Goal: Task Accomplishment & Management: Manage account settings

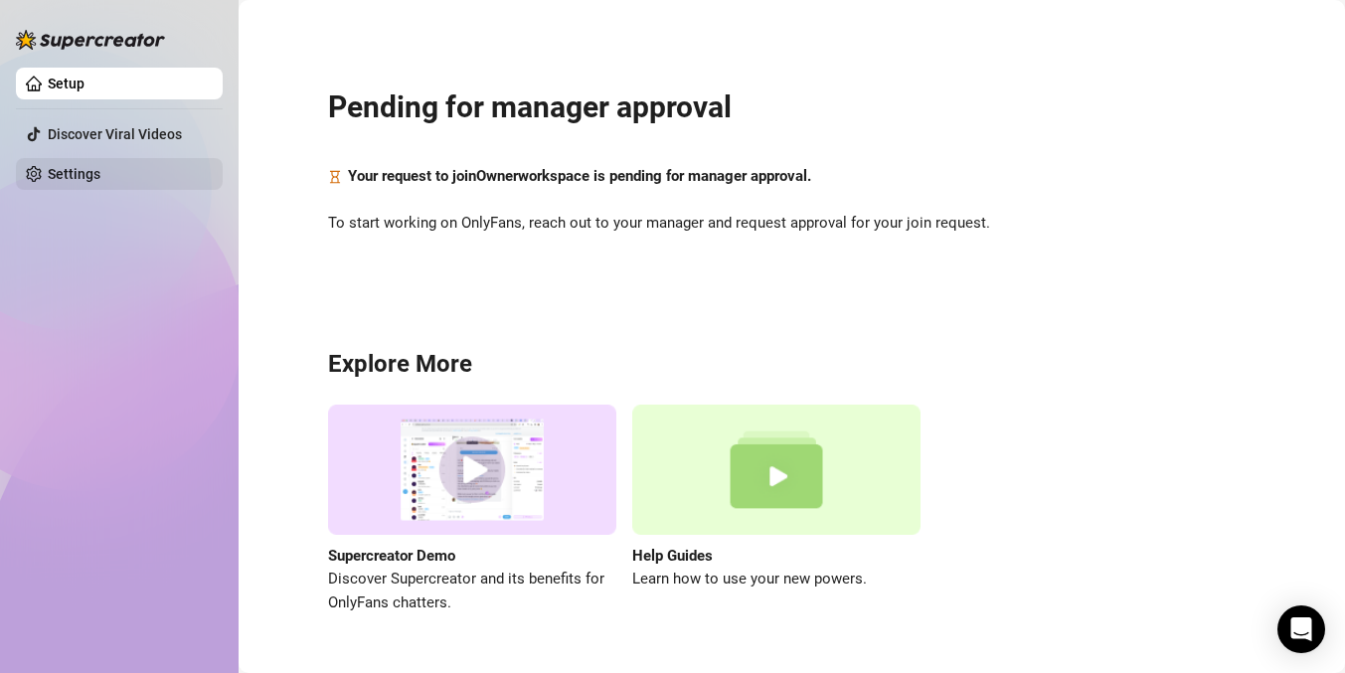
click at [98, 182] on link "Settings" at bounding box center [74, 174] width 53 height 16
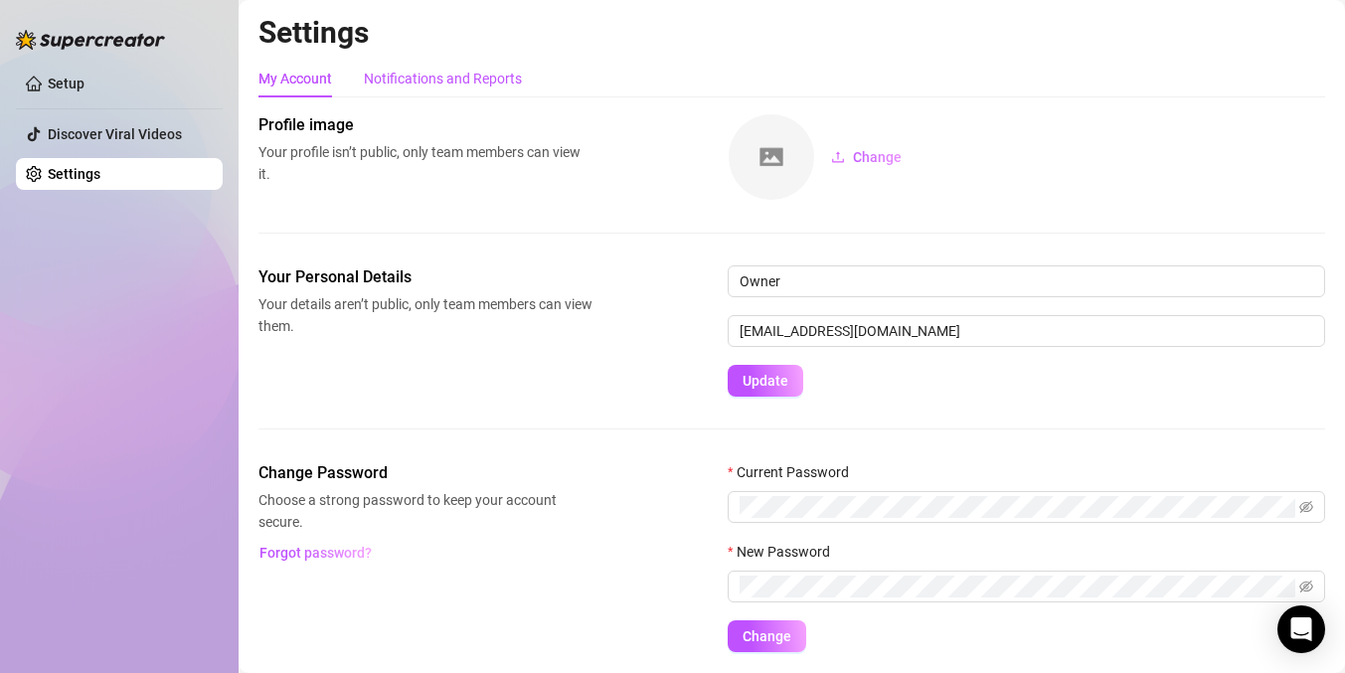
click at [404, 72] on div "Notifications and Reports" at bounding box center [443, 79] width 158 height 22
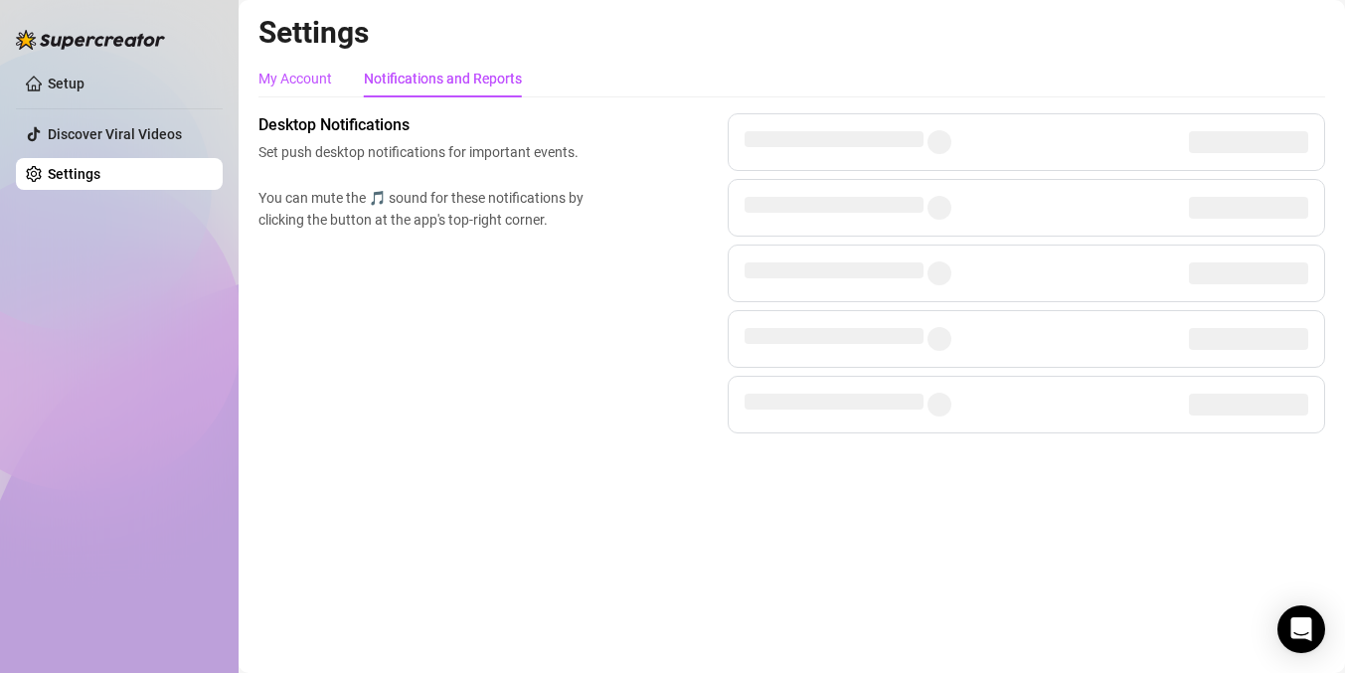
click at [310, 80] on div "My Account" at bounding box center [296, 79] width 74 height 22
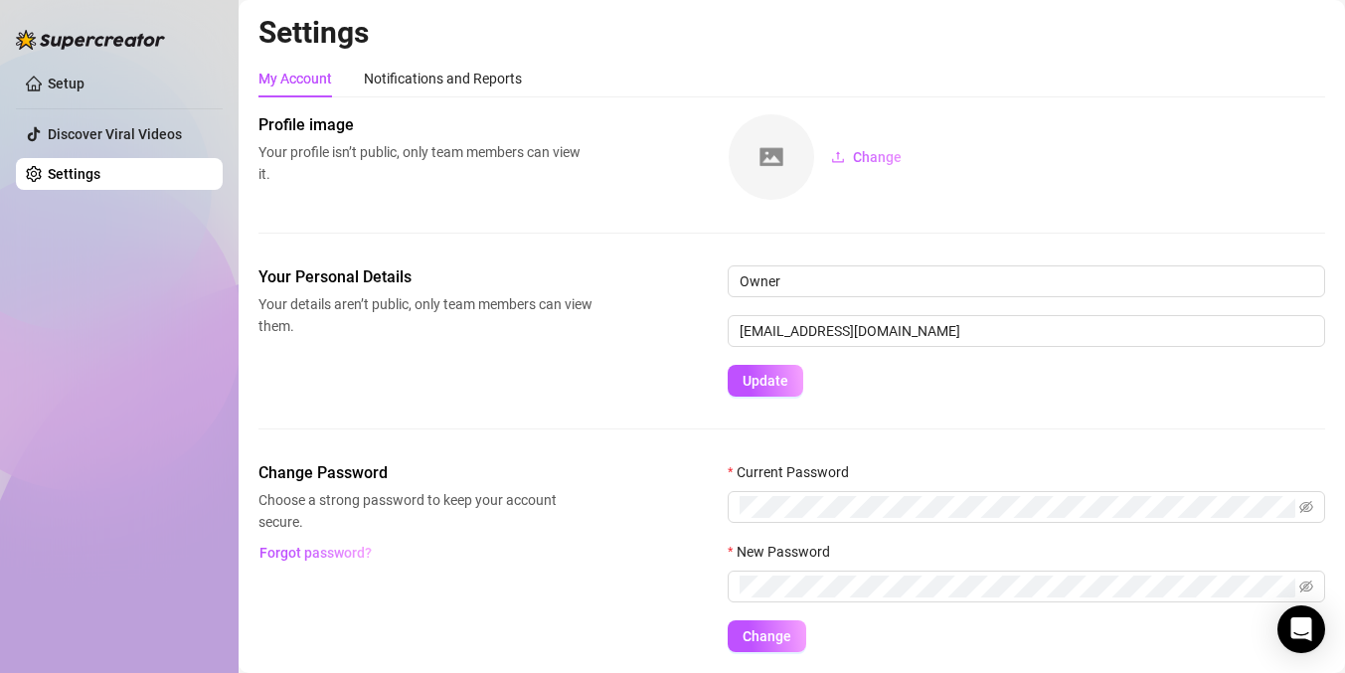
scroll to position [64, 0]
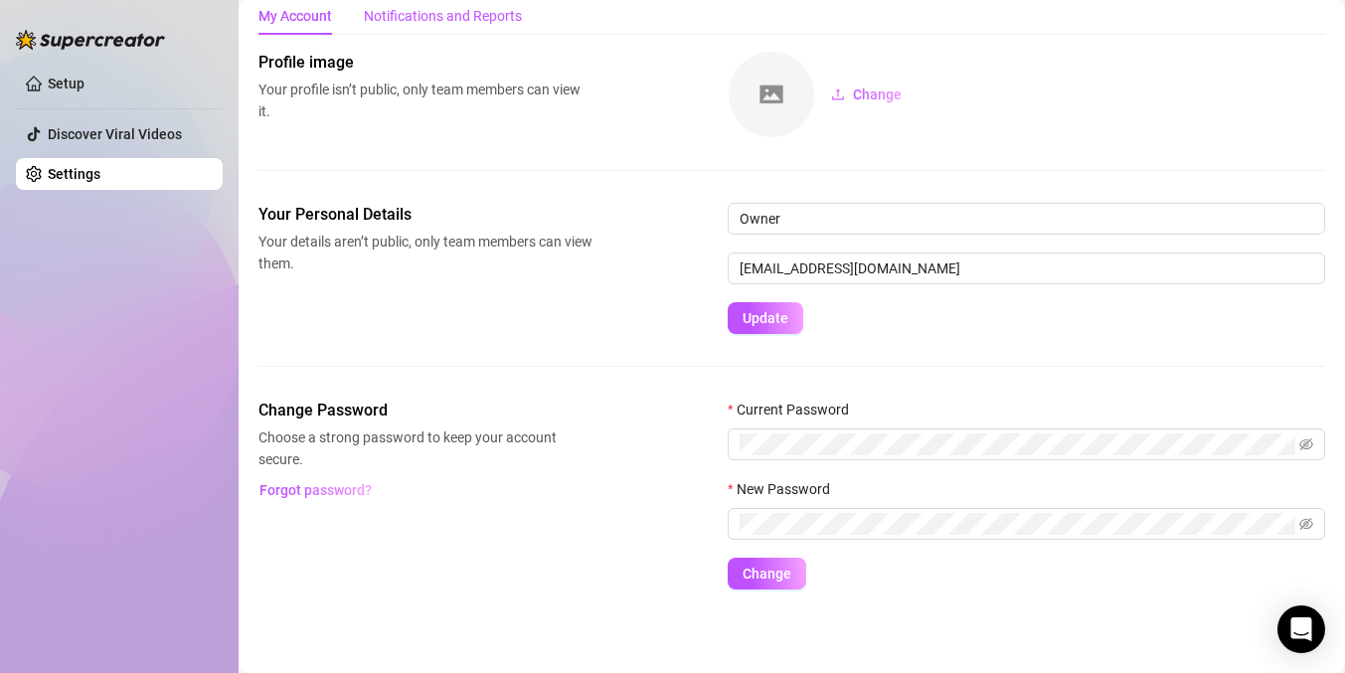
click at [441, 14] on div "Notifications and Reports" at bounding box center [443, 16] width 158 height 22
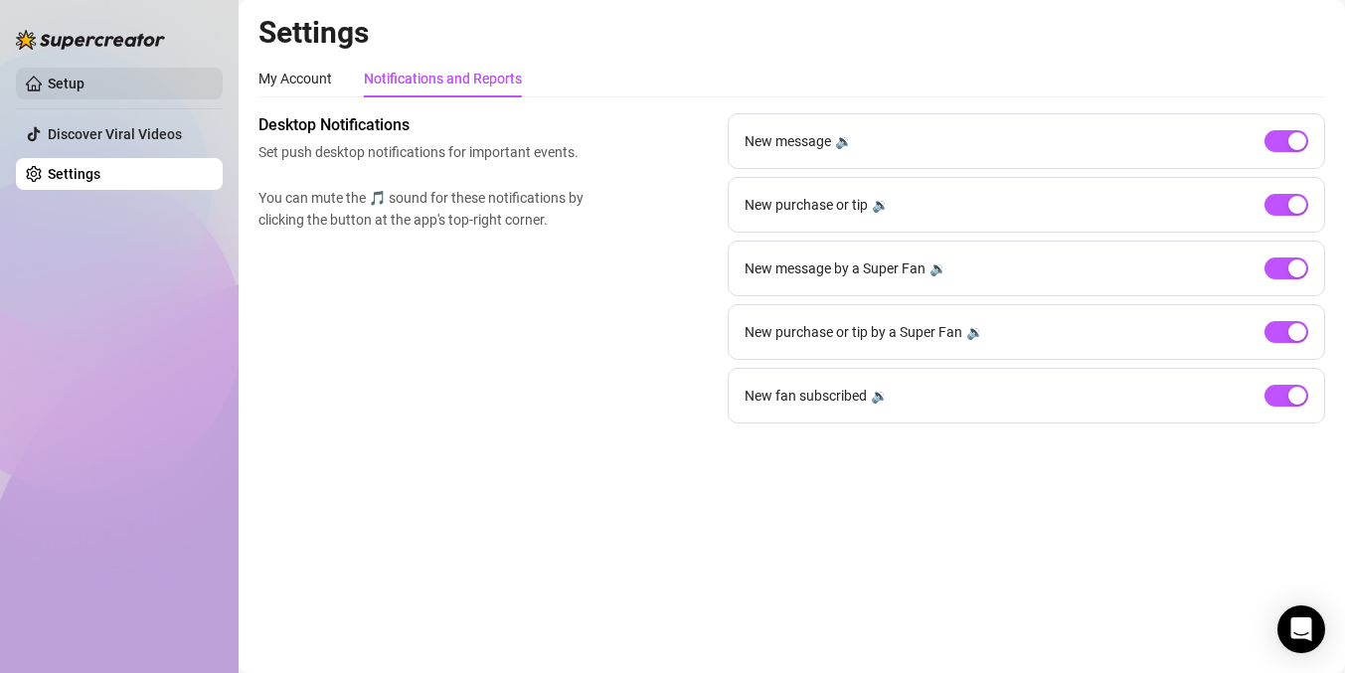
click at [85, 76] on link "Setup" at bounding box center [66, 84] width 37 height 16
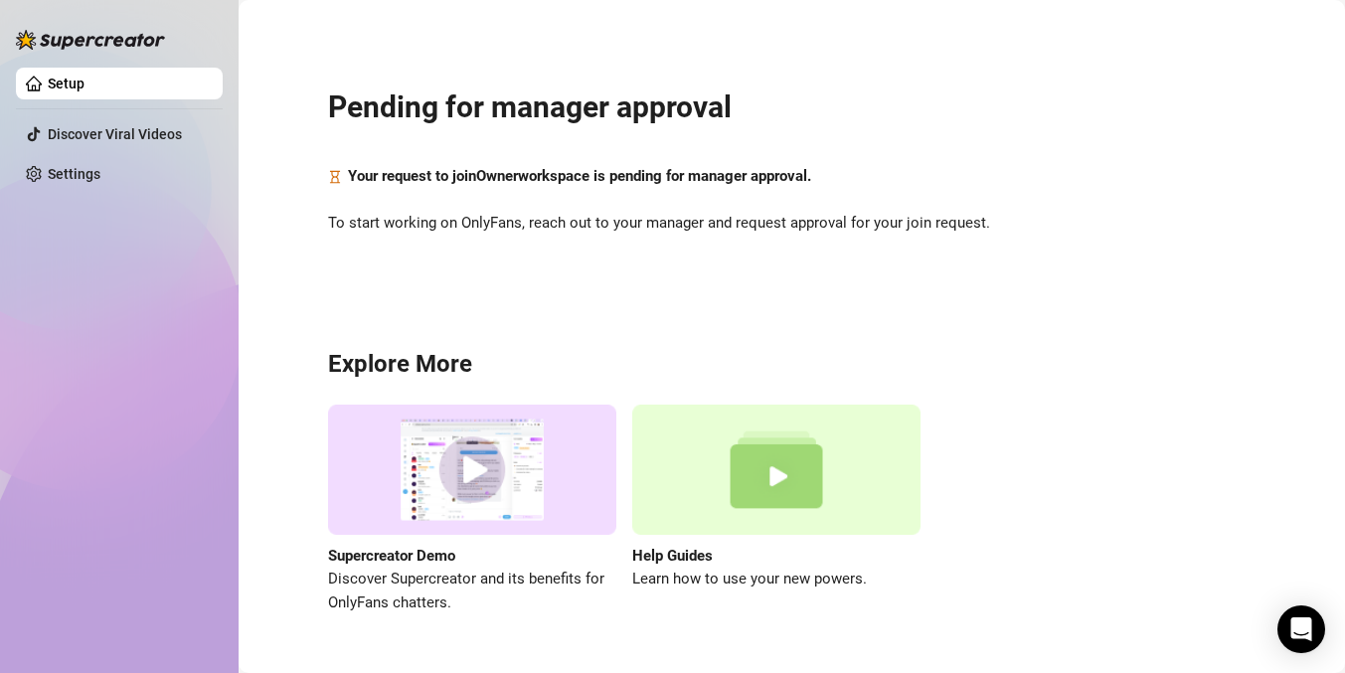
scroll to position [51, 0]
click at [1174, 644] on div "Pending for manager approval Your request to join Owner workspace is pending fo…" at bounding box center [792, 339] width 1067 height 650
